Goal: Find specific page/section

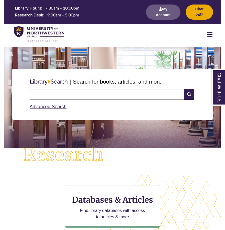
click at [124, 97] on input "text" at bounding box center [107, 94] width 154 height 11
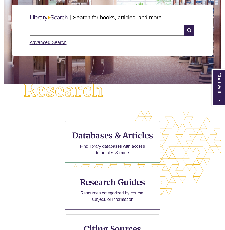
scroll to position [176, 217]
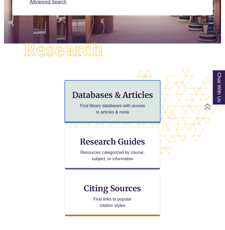
click at [113, 115] on div "Databases & Articles Find library databases with access to articles & more" at bounding box center [113, 101] width 96 height 42
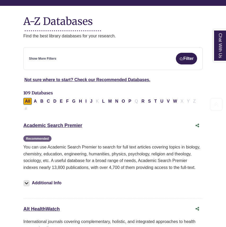
scroll to position [66, 0]
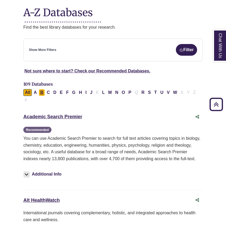
click at [39, 91] on button "B" at bounding box center [42, 92] width 6 height 7
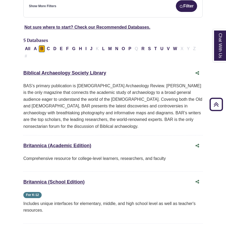
scroll to position [115, 0]
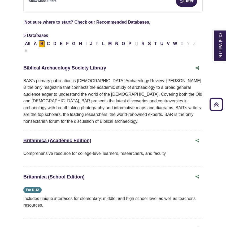
click at [84, 68] on link "Biblical Archaeology Society Library This link opens in a new window" at bounding box center [64, 67] width 83 height 5
